Goal: Task Accomplishment & Management: Use online tool/utility

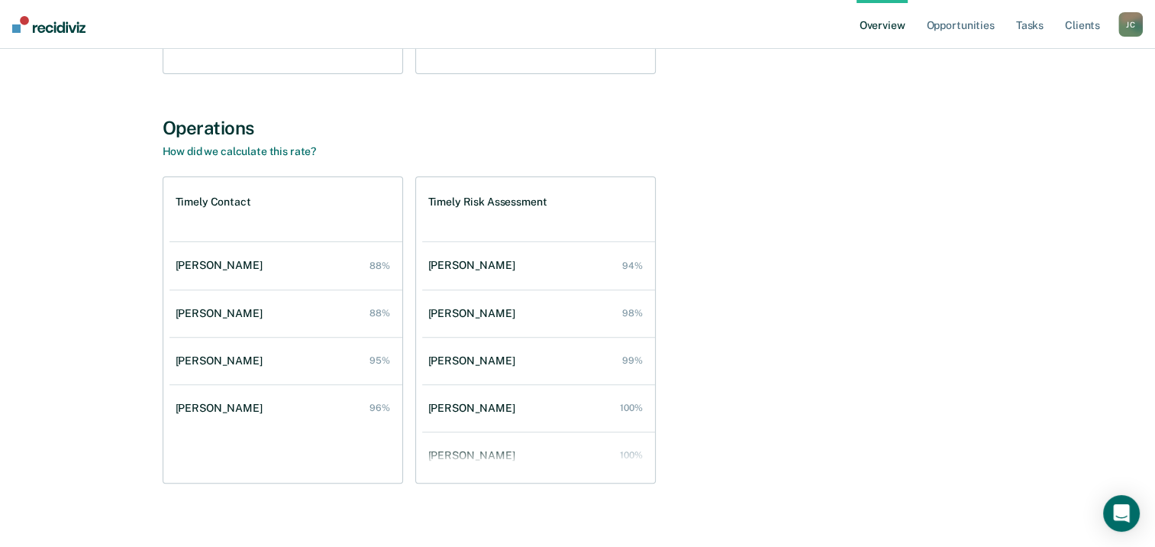
scroll to position [61, 0]
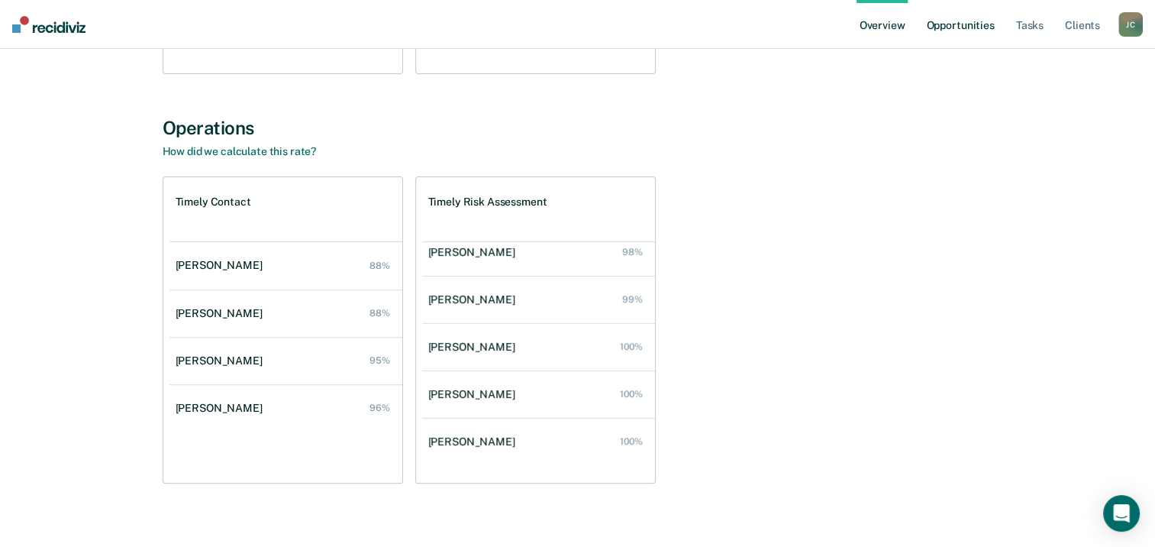
click at [977, 27] on link "Opportunities" at bounding box center [960, 24] width 74 height 49
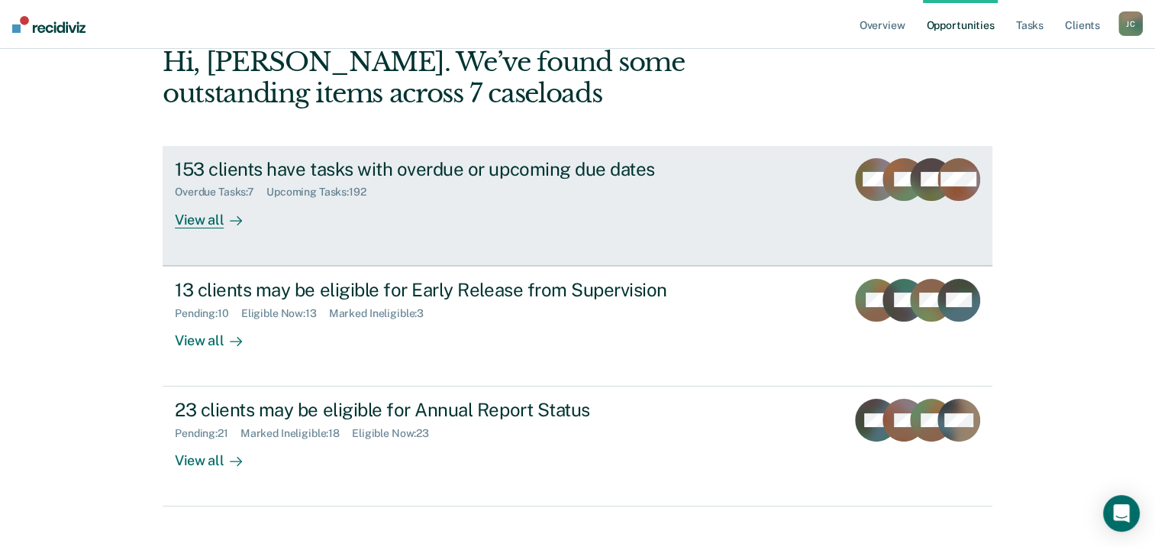
scroll to position [131, 0]
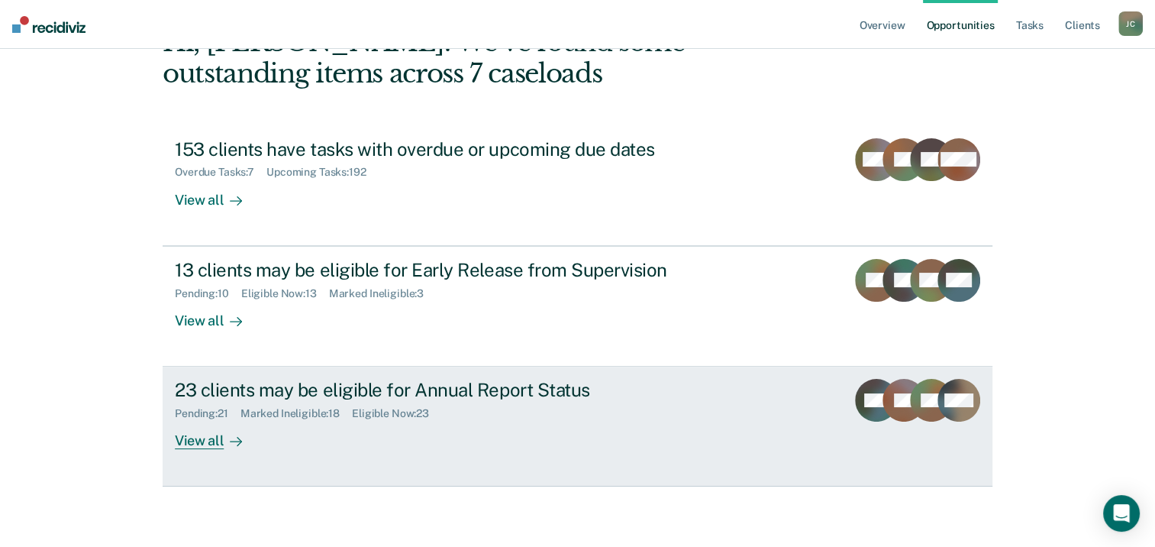
click at [207, 442] on div "View all" at bounding box center [218, 435] width 86 height 30
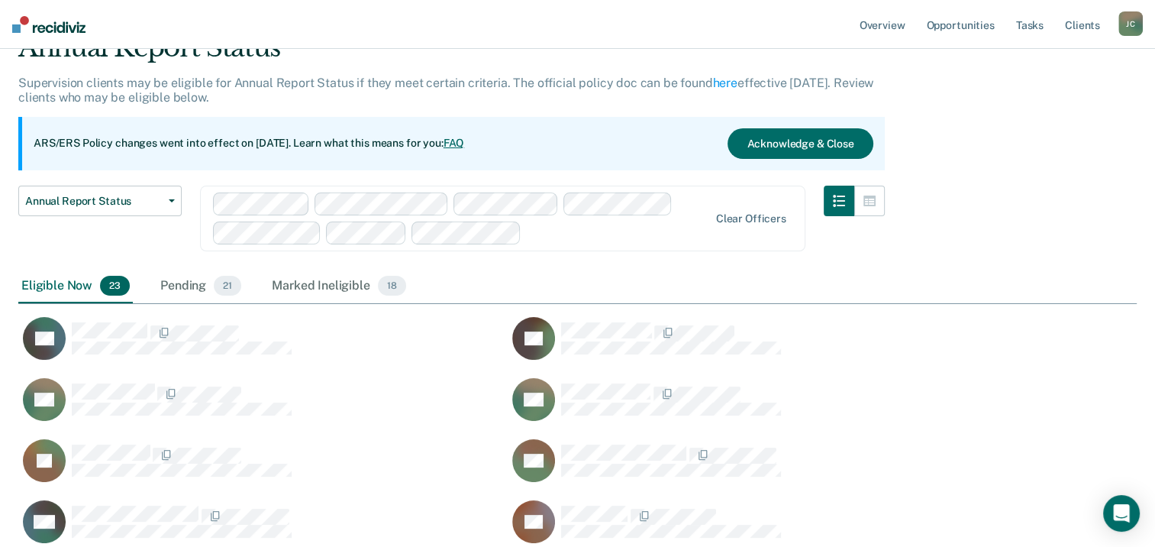
scroll to position [150, 0]
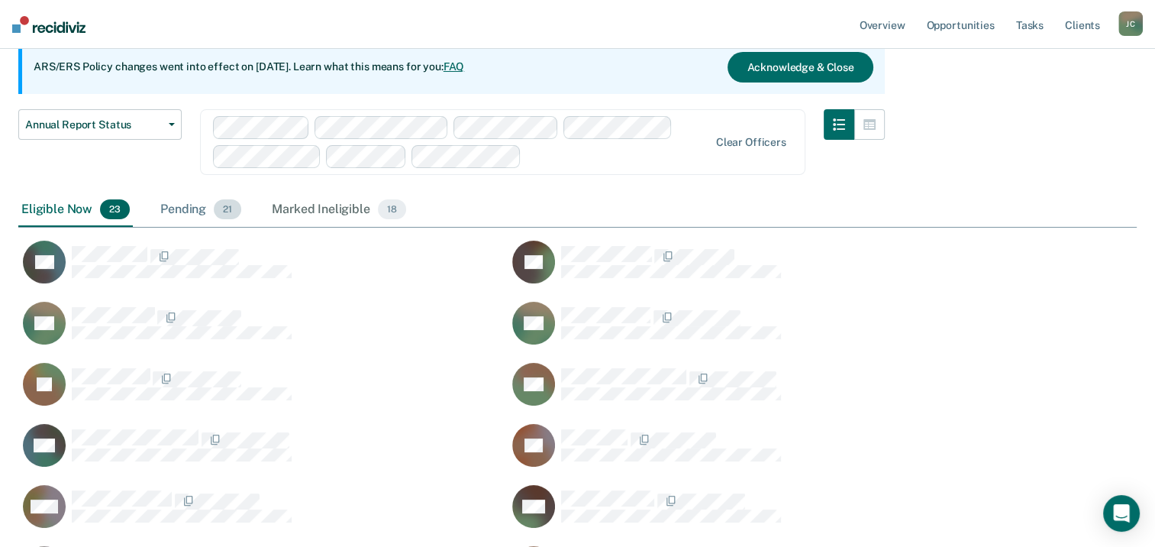
click at [186, 209] on div "Pending 21" at bounding box center [200, 210] width 87 height 34
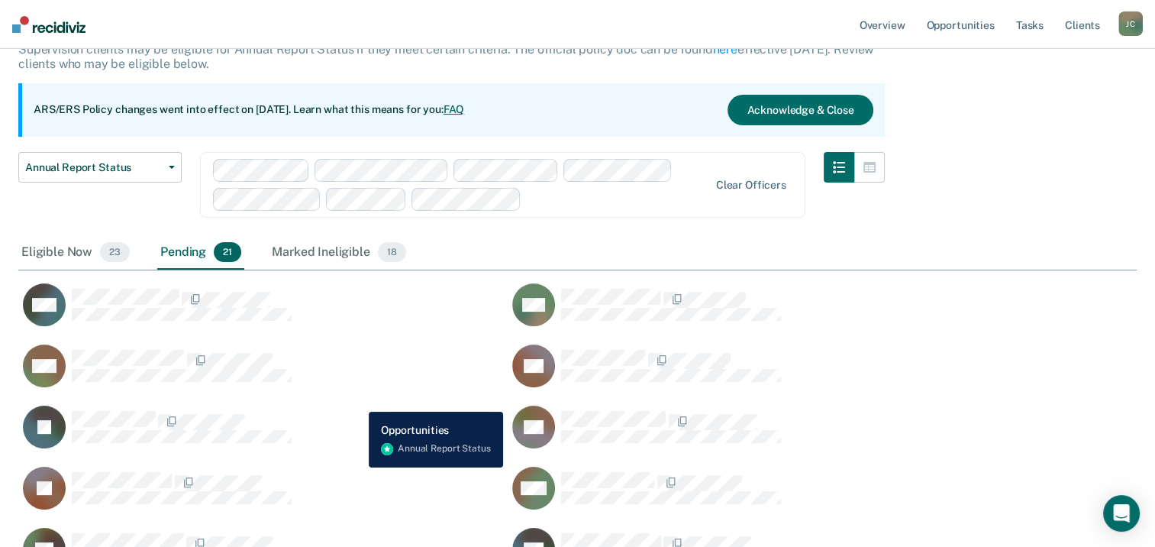
scroll to position [0, 0]
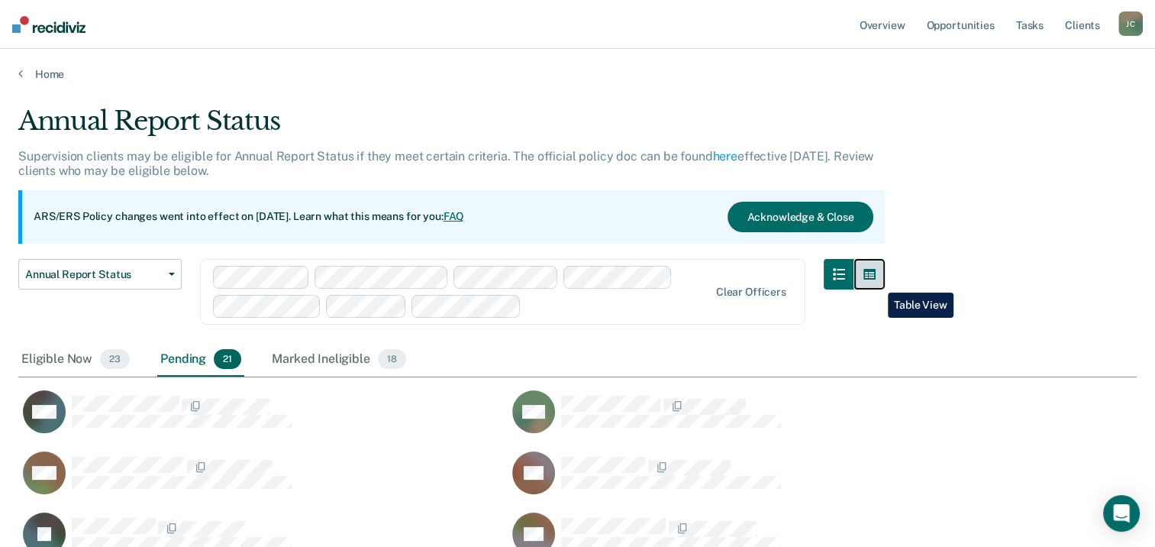
click at [876, 281] on button "button" at bounding box center [869, 274] width 31 height 31
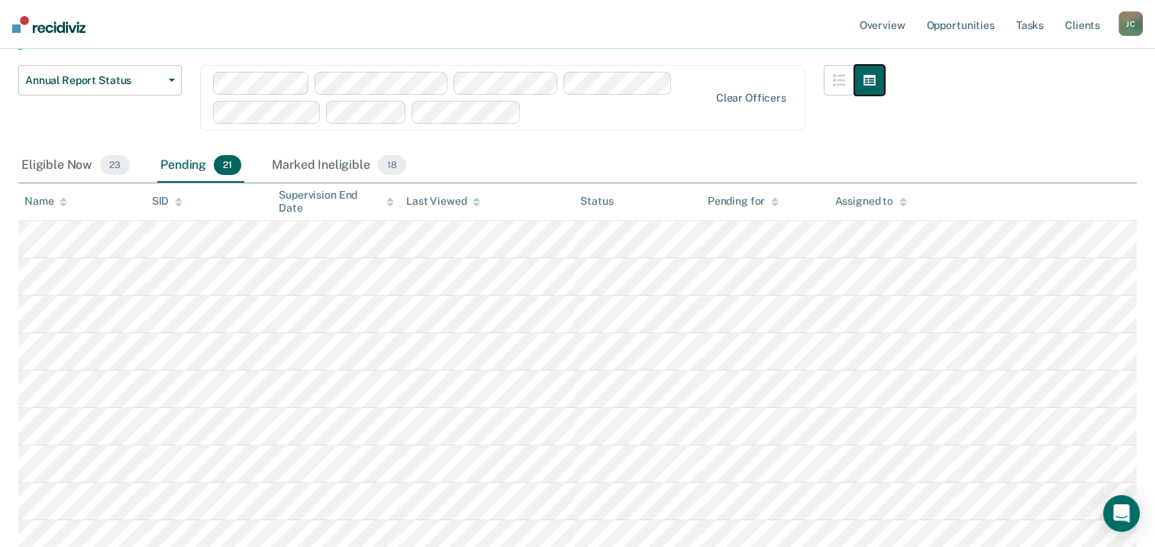
scroll to position [229, 0]
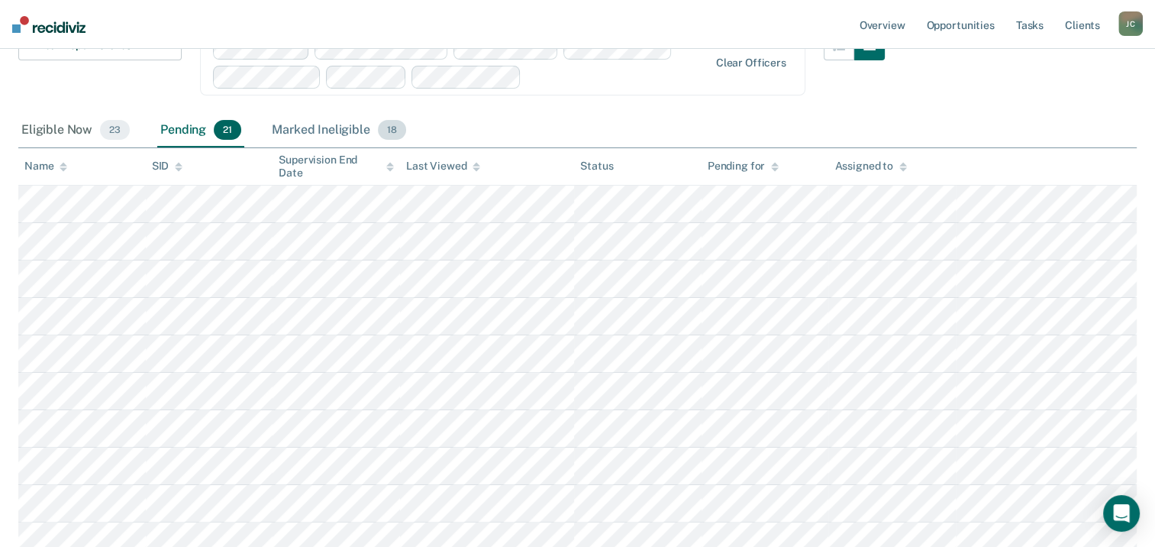
click at [301, 130] on div "Marked Ineligible 18" at bounding box center [339, 131] width 140 height 34
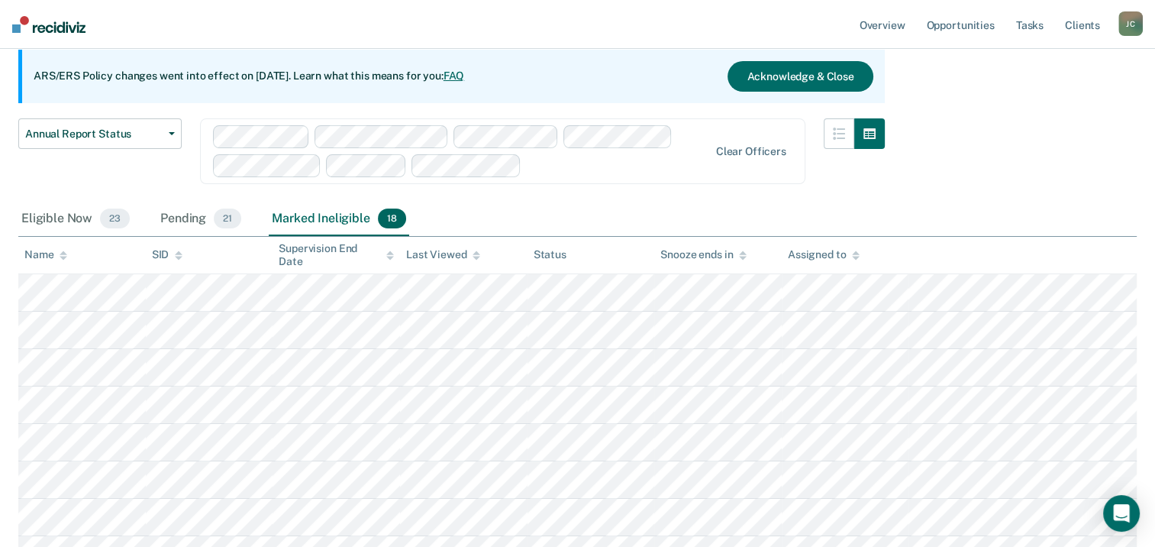
scroll to position [115, 0]
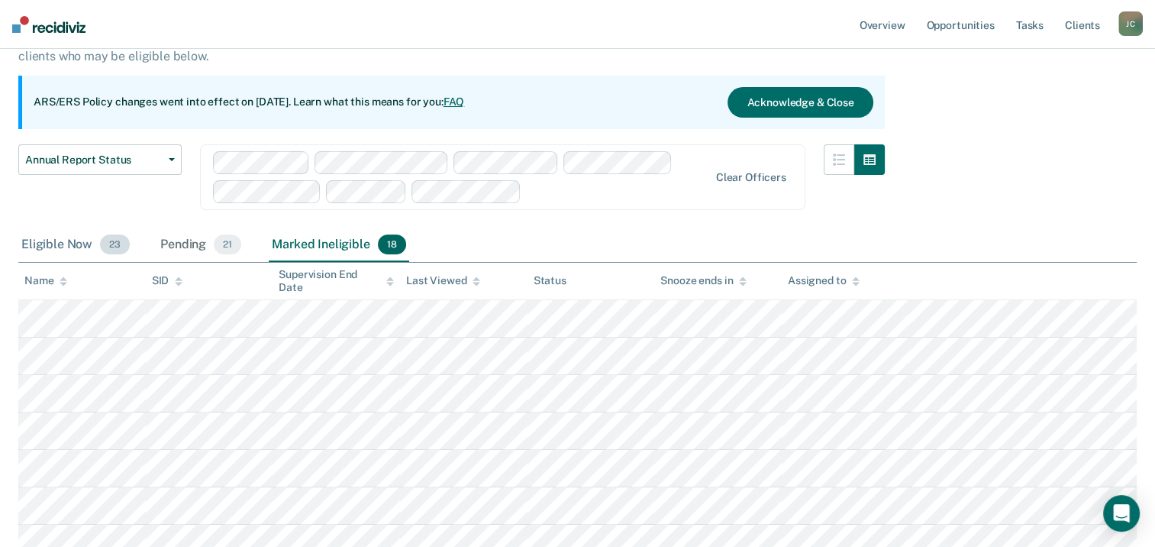
click at [66, 253] on div "Eligible Now 23" at bounding box center [75, 245] width 115 height 34
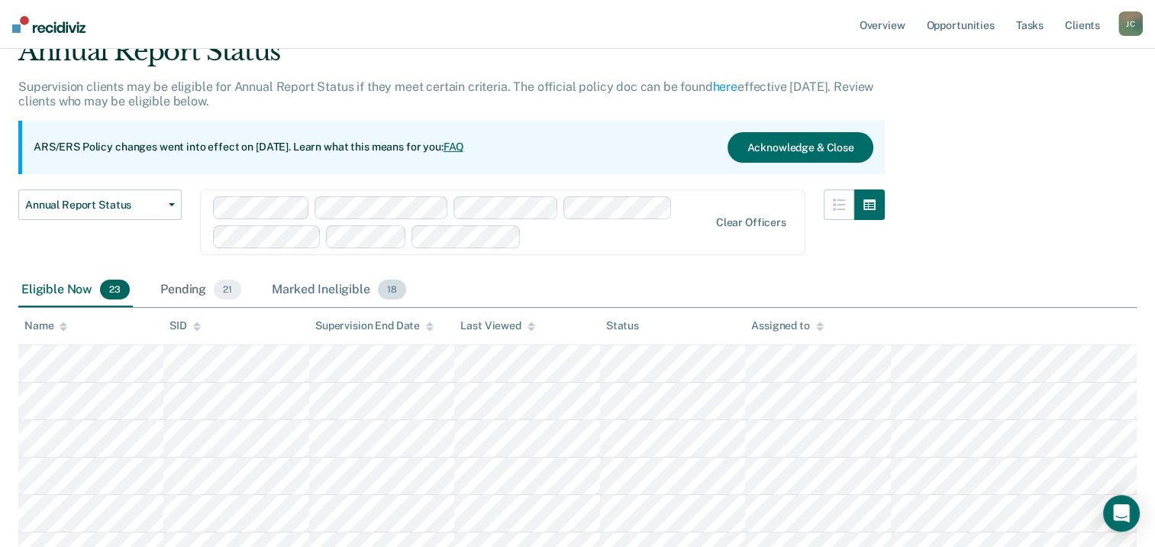
scroll to position [0, 0]
